Goal: Find specific page/section: Find specific page/section

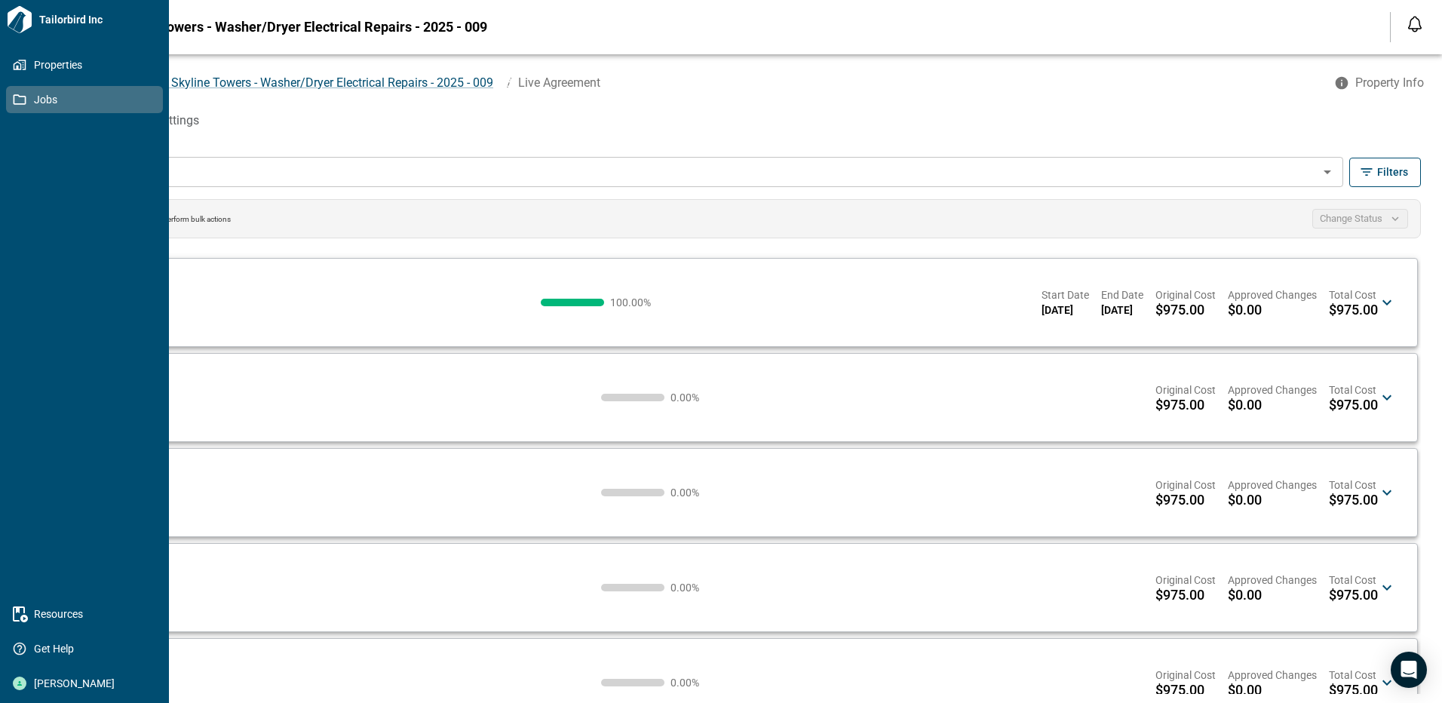
click at [26, 99] on icon at bounding box center [20, 99] width 13 height 11
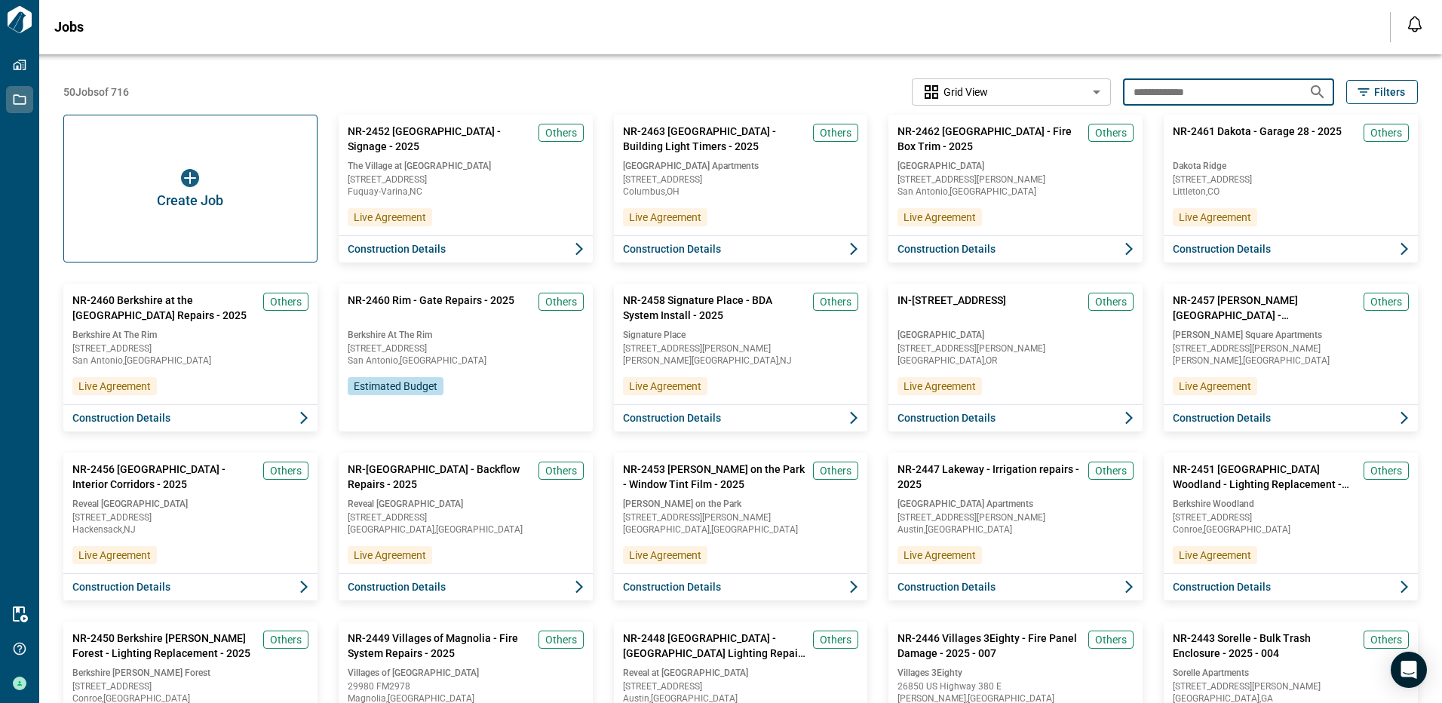
drag, startPoint x: 1248, startPoint y: 91, endPoint x: 1107, endPoint y: 84, distance: 142.0
click at [1107, 84] on div "**********" at bounding box center [740, 91] width 1355 height 27
type input "********"
